Goal: Task Accomplishment & Management: Complete application form

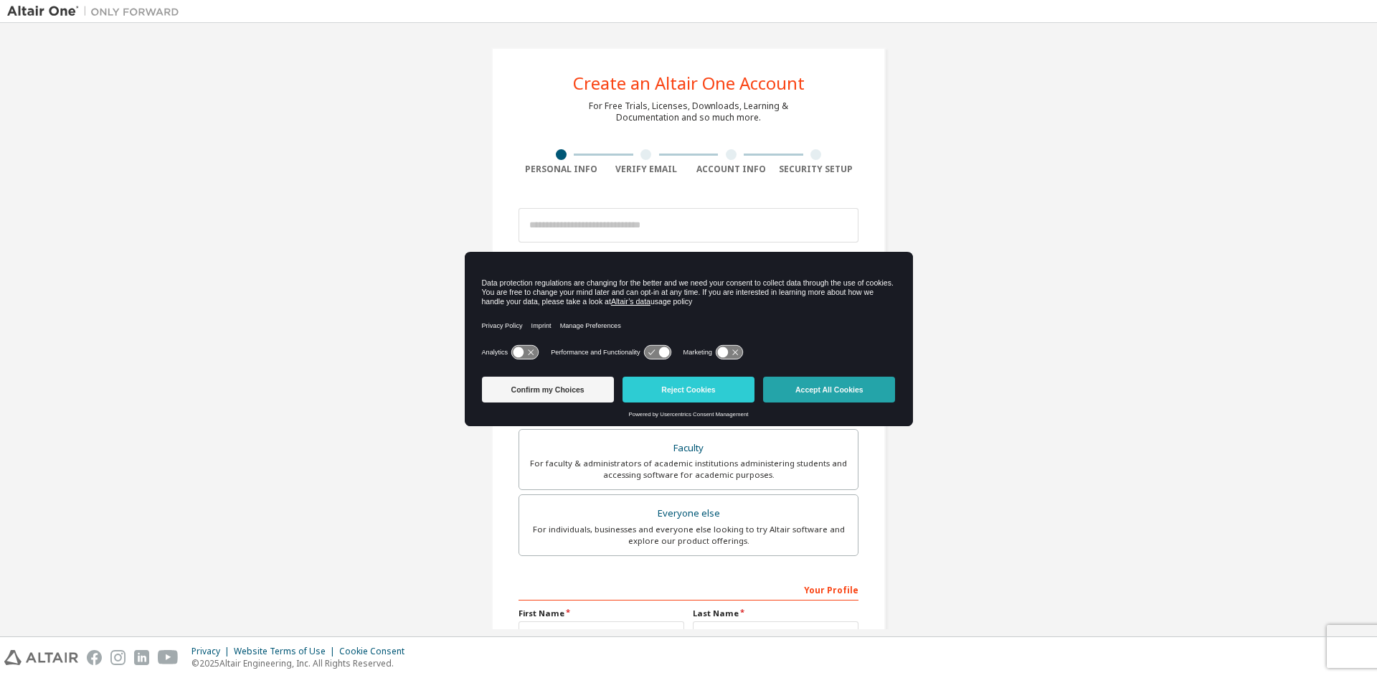
click at [783, 390] on button "Accept All Cookies" at bounding box center [829, 390] width 132 height 26
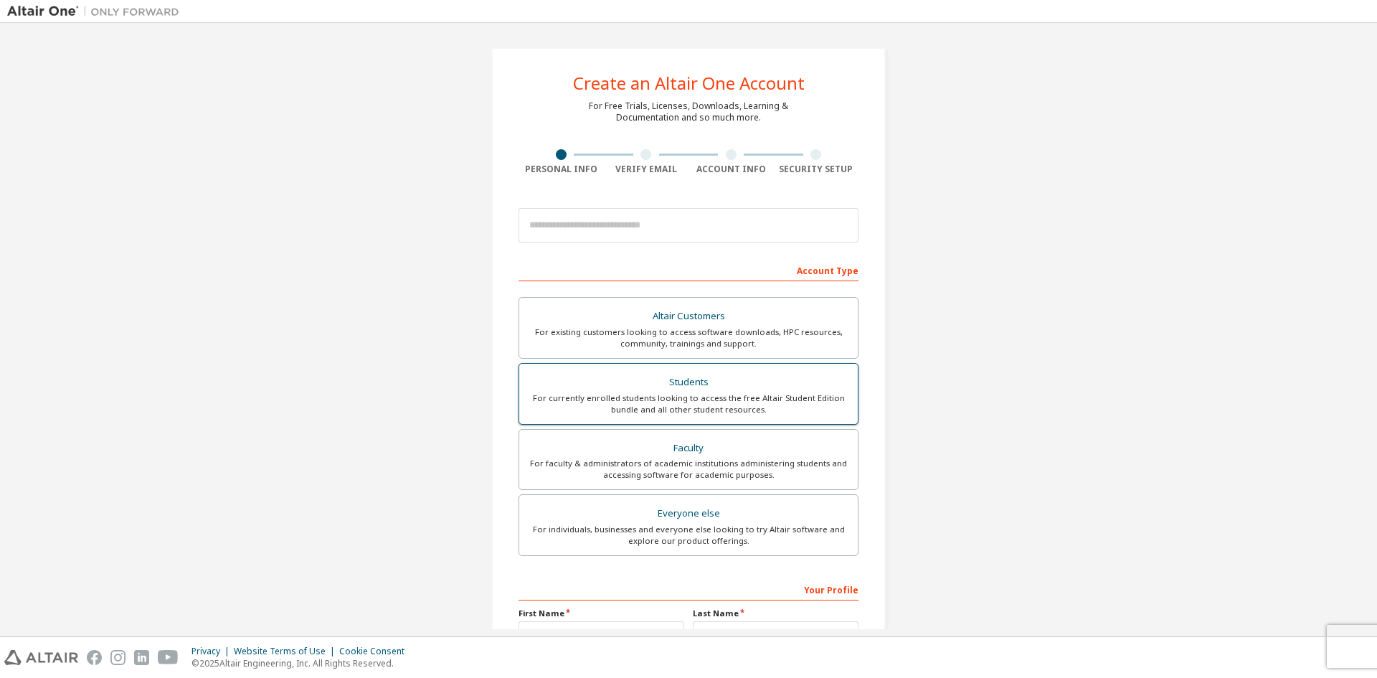
click at [598, 388] on div "Students" at bounding box center [688, 382] width 321 height 20
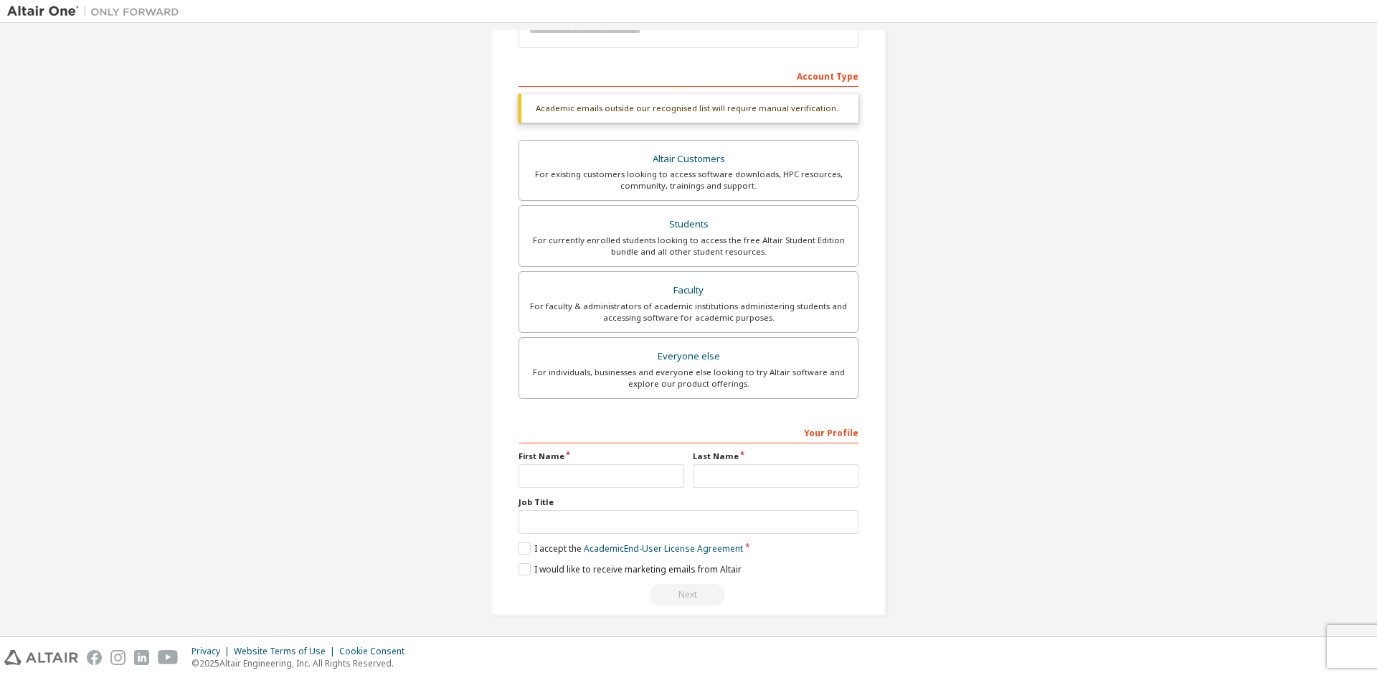
scroll to position [198, 0]
click at [559, 479] on input "text" at bounding box center [602, 473] width 166 height 24
type input "*"
type input "*********"
type input "**********"
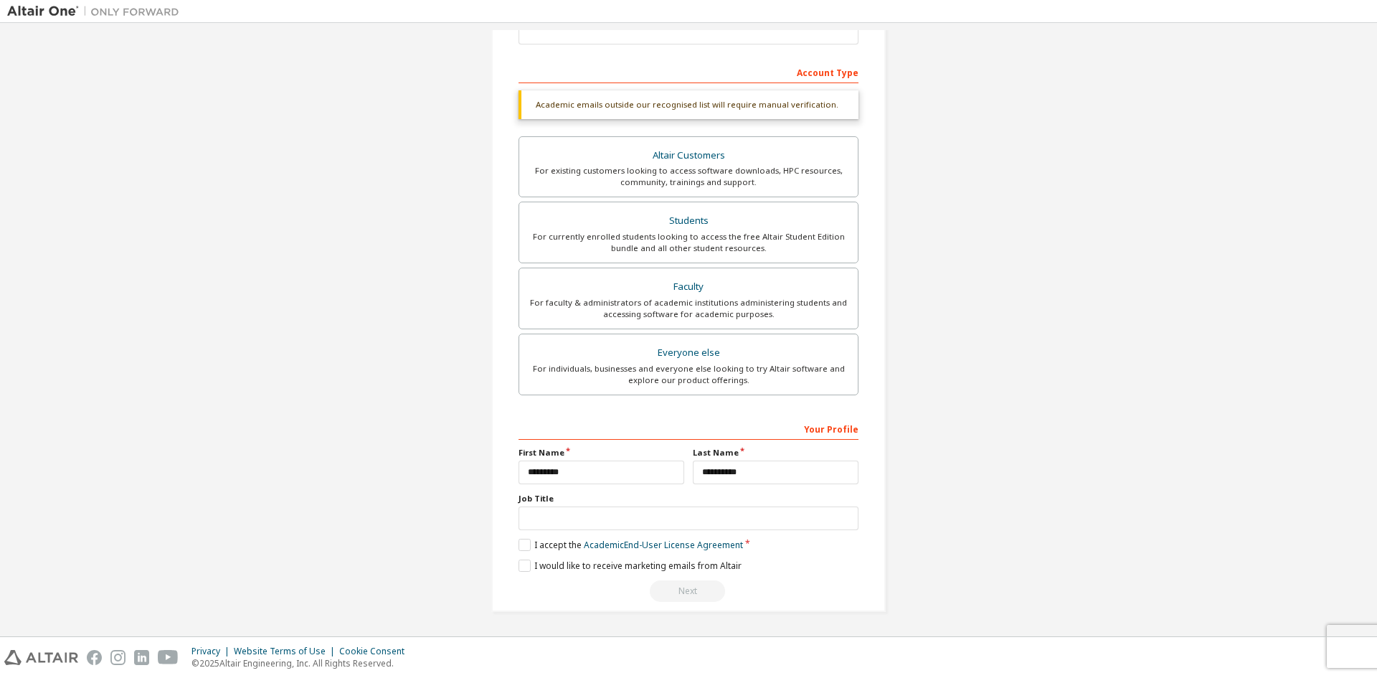
click at [559, 505] on div "Job Title" at bounding box center [689, 511] width 340 height 37
click at [555, 520] on input "text" at bounding box center [689, 519] width 340 height 24
click at [519, 550] on label "I accept the Academic End-User License Agreement" at bounding box center [631, 545] width 225 height 12
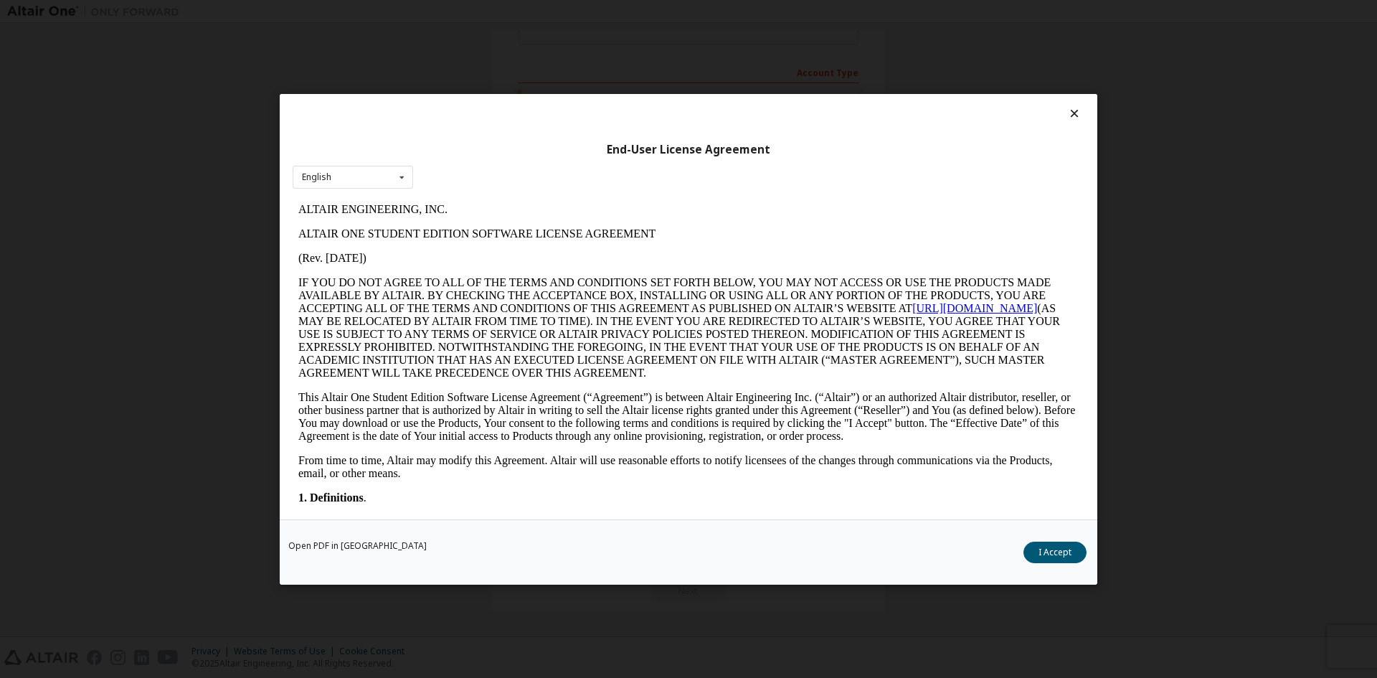
scroll to position [0, 0]
click at [522, 563] on div "Open PDF in New Tab I Accept" at bounding box center [689, 551] width 818 height 65
click at [1048, 554] on button "I Accept" at bounding box center [1055, 552] width 63 height 22
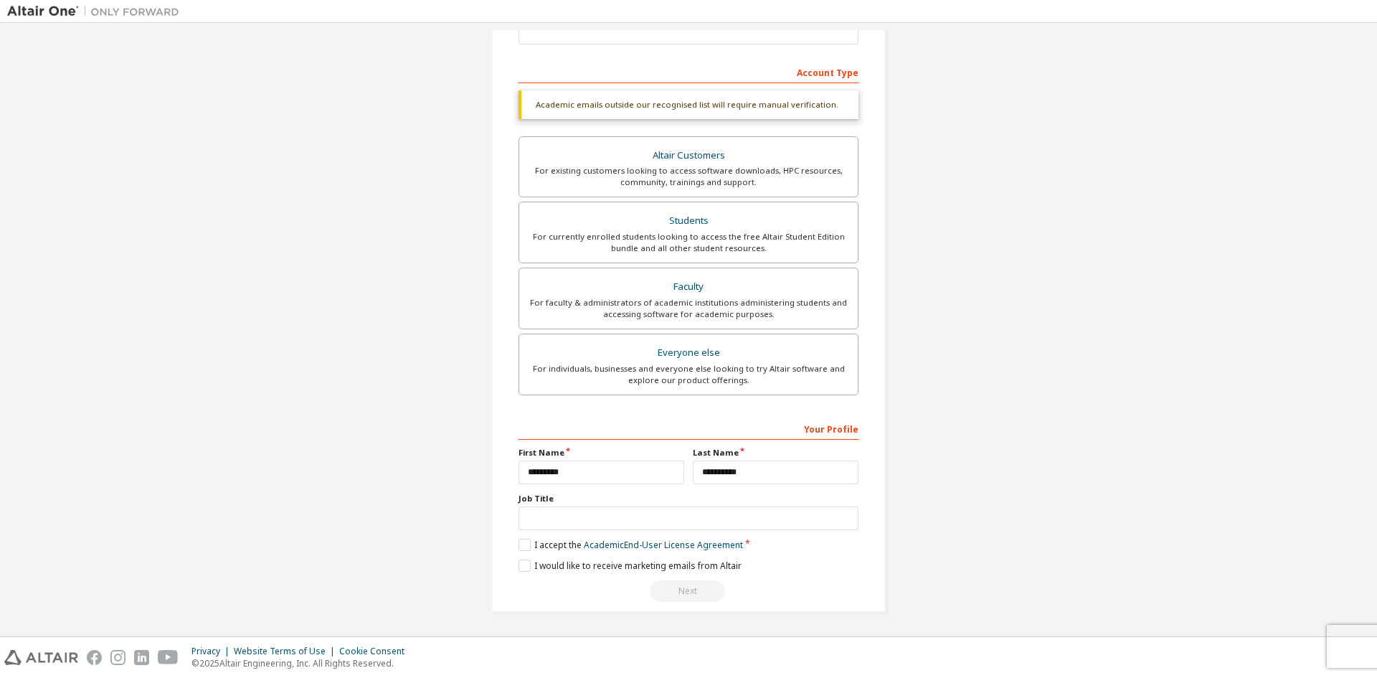
click at [676, 598] on div "Next" at bounding box center [689, 591] width 340 height 22
drag, startPoint x: 580, startPoint y: 533, endPoint x: 574, endPoint y: 511, distance: 23.0
click at [581, 531] on div "**********" at bounding box center [689, 510] width 340 height 186
click at [574, 511] on input "text" at bounding box center [689, 519] width 340 height 24
type input "*"
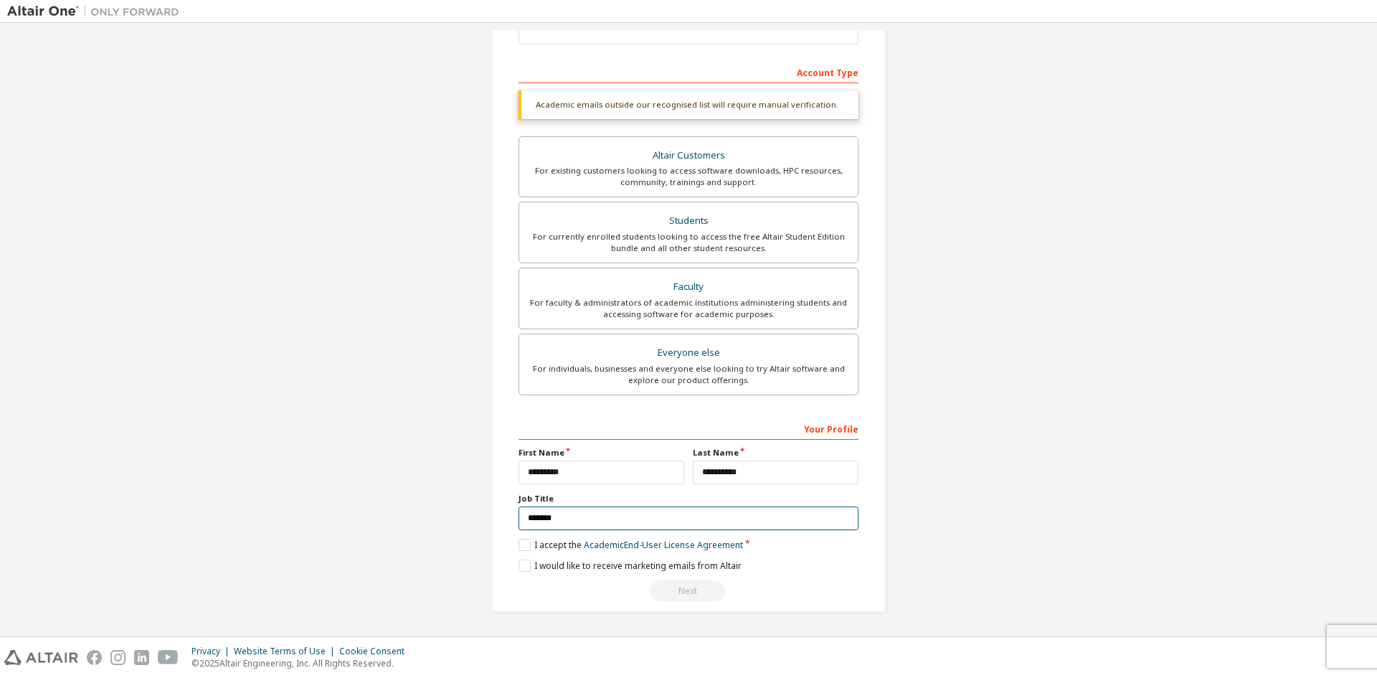
type input "*******"
click at [618, 504] on label "Job Title" at bounding box center [689, 498] width 340 height 11
drag, startPoint x: 656, startPoint y: 573, endPoint x: 664, endPoint y: 585, distance: 15.1
click at [657, 576] on div "**********" at bounding box center [689, 510] width 340 height 186
click at [664, 588] on div "Next" at bounding box center [689, 591] width 340 height 22
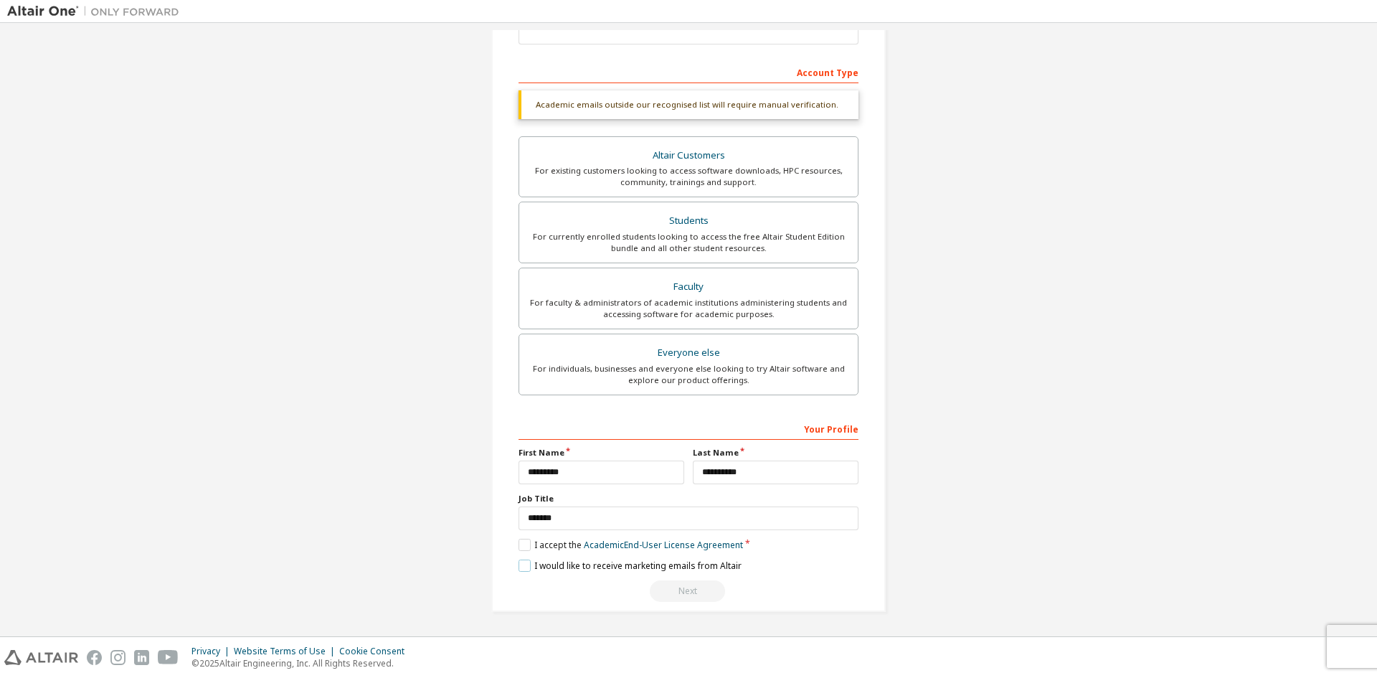
click at [519, 571] on label "I would like to receive marketing emails from Altair" at bounding box center [630, 566] width 223 height 12
click at [521, 567] on label "I would like to receive marketing emails from Altair" at bounding box center [630, 566] width 223 height 12
click at [653, 225] on div "Students" at bounding box center [688, 221] width 321 height 20
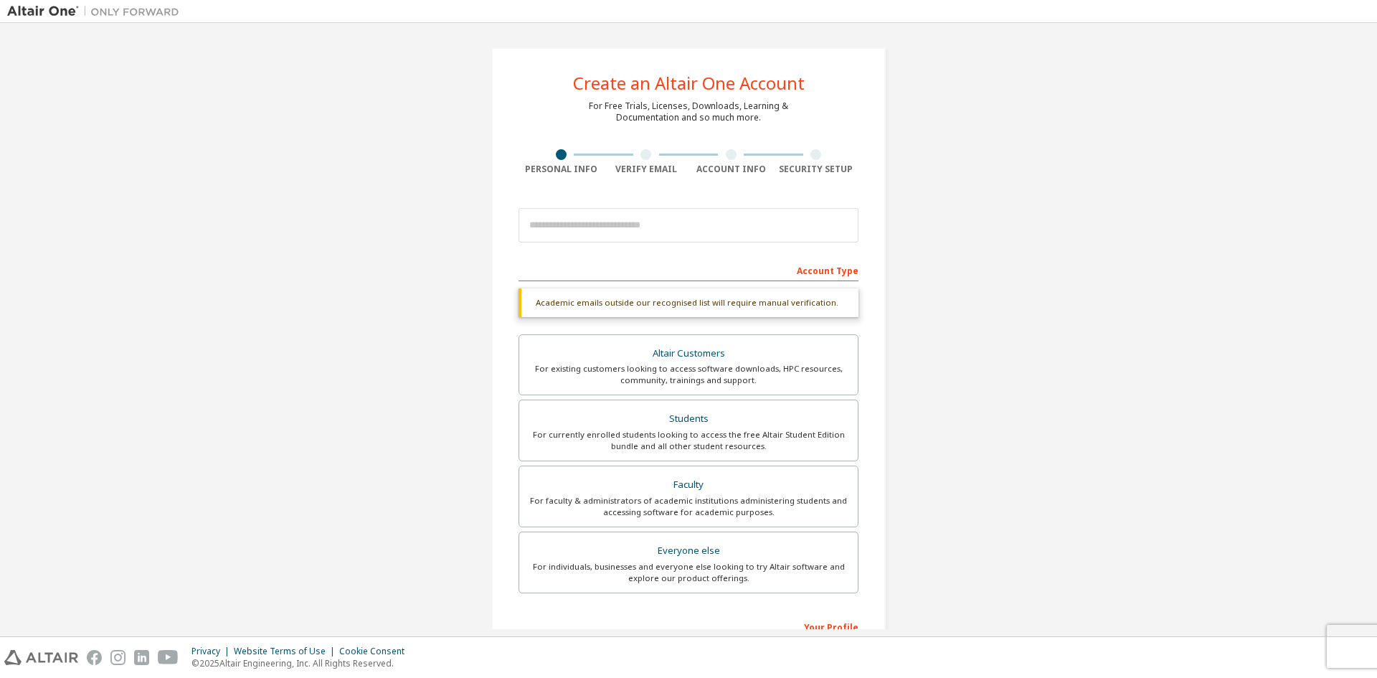
click at [672, 302] on div "Academic emails outside our recognised list will require manual verification." at bounding box center [689, 302] width 340 height 29
click at [581, 227] on input "email" at bounding box center [689, 225] width 340 height 34
click at [534, 222] on input "email" at bounding box center [689, 225] width 340 height 34
type input "**********"
click at [560, 253] on form "**********" at bounding box center [689, 500] width 340 height 599
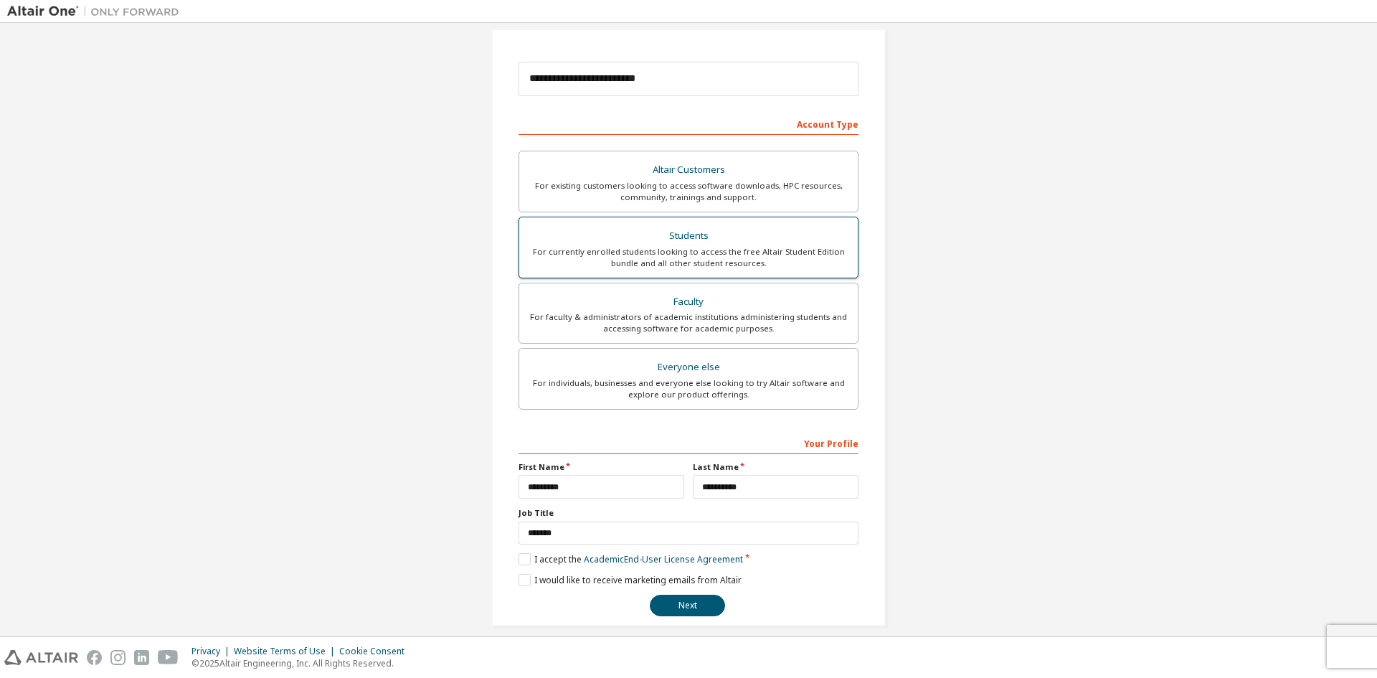
scroll to position [161, 0]
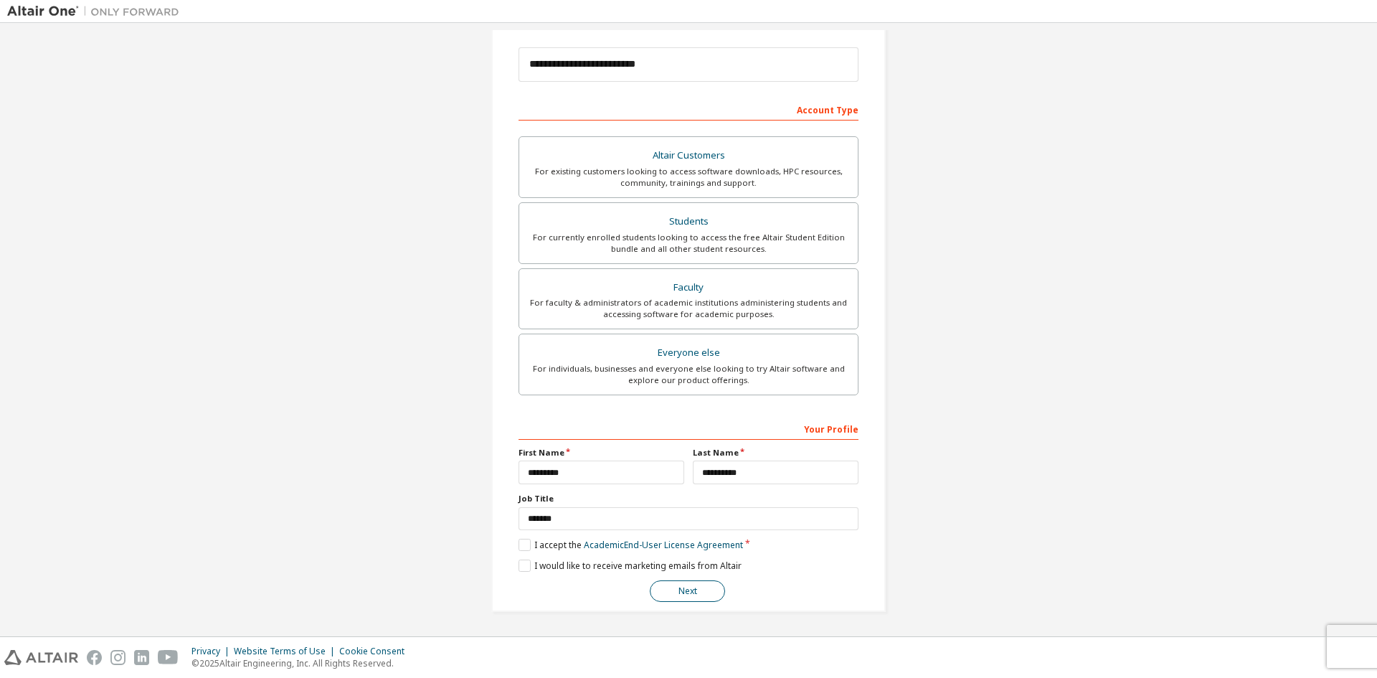
click at [655, 586] on button "Next" at bounding box center [687, 591] width 75 height 22
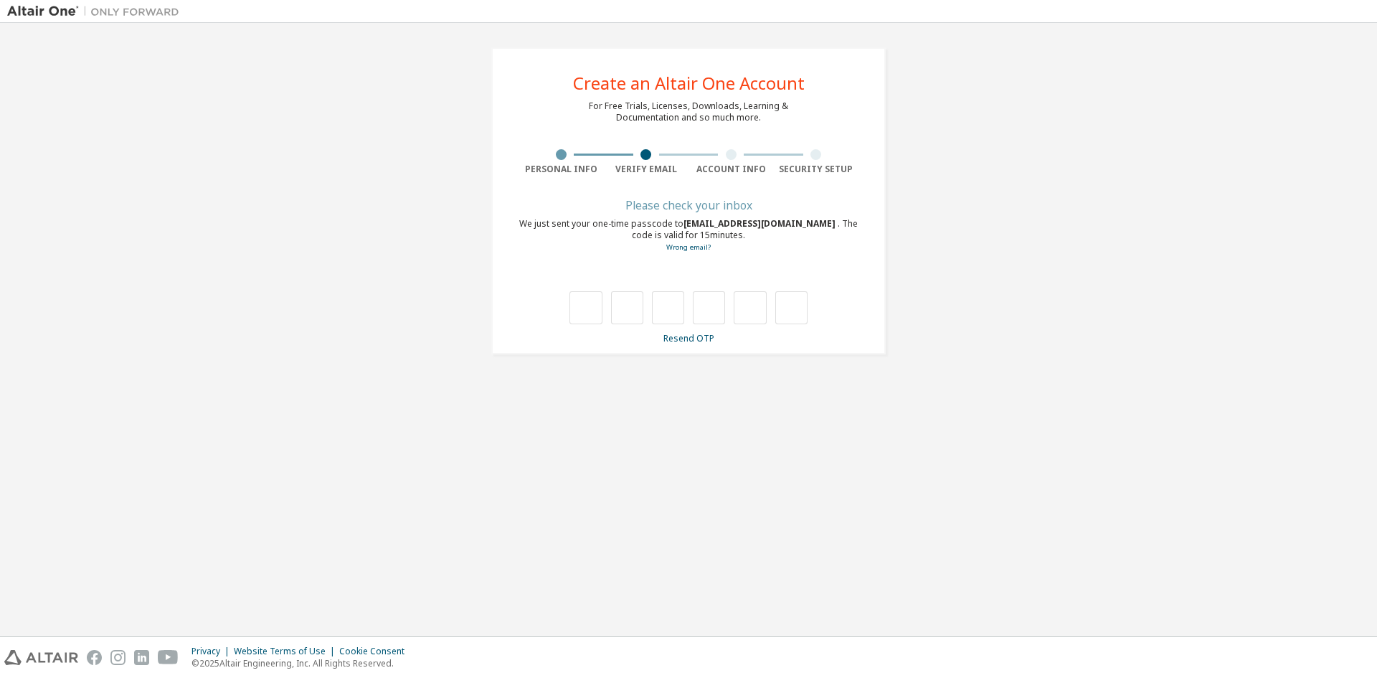
scroll to position [0, 0]
click at [578, 307] on input "text" at bounding box center [586, 307] width 32 height 33
type input "*"
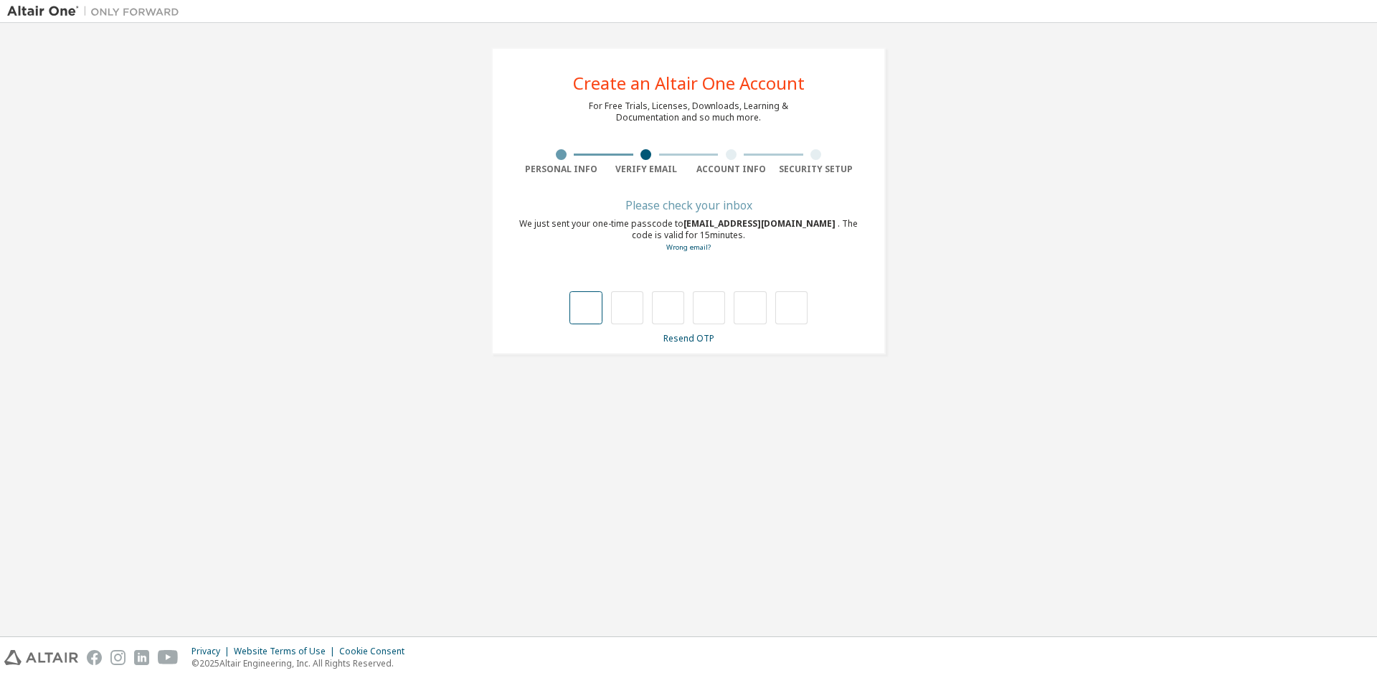
type input "*"
